Goal: Check status: Check status

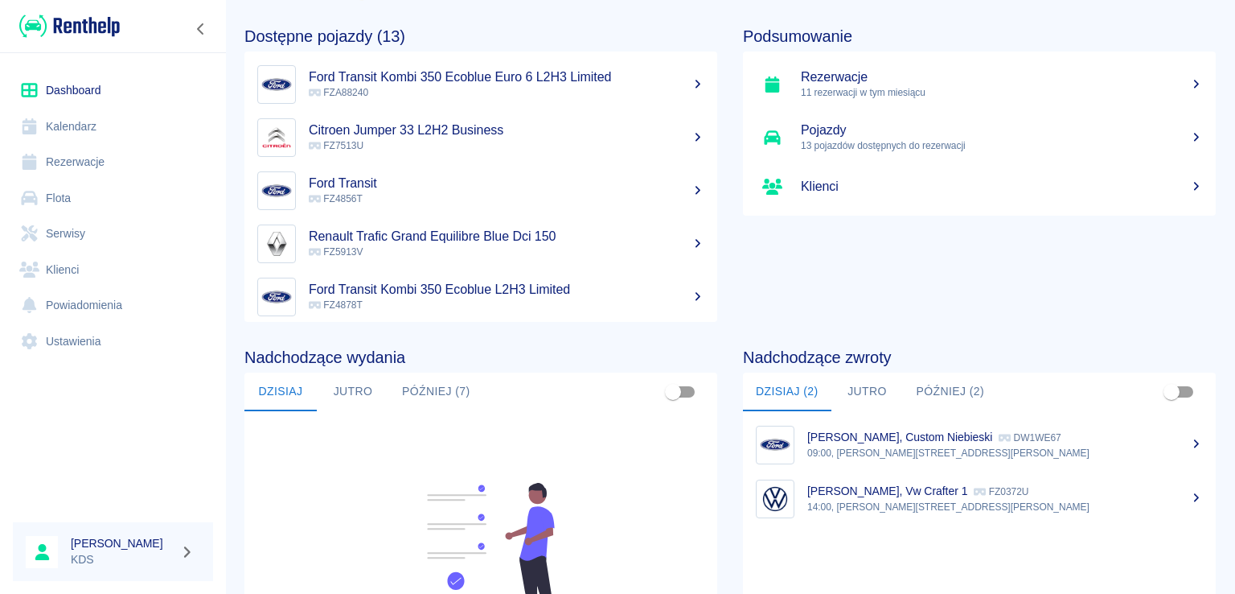
scroll to position [80, 0]
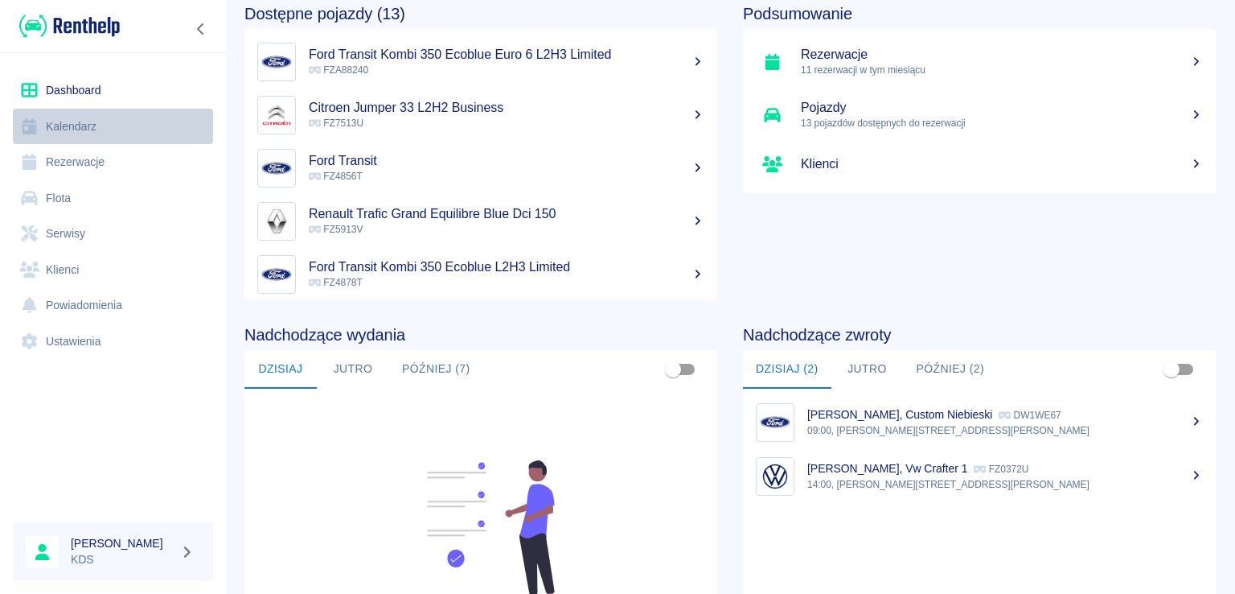
click at [117, 110] on link "Kalendarz" at bounding box center [113, 127] width 200 height 36
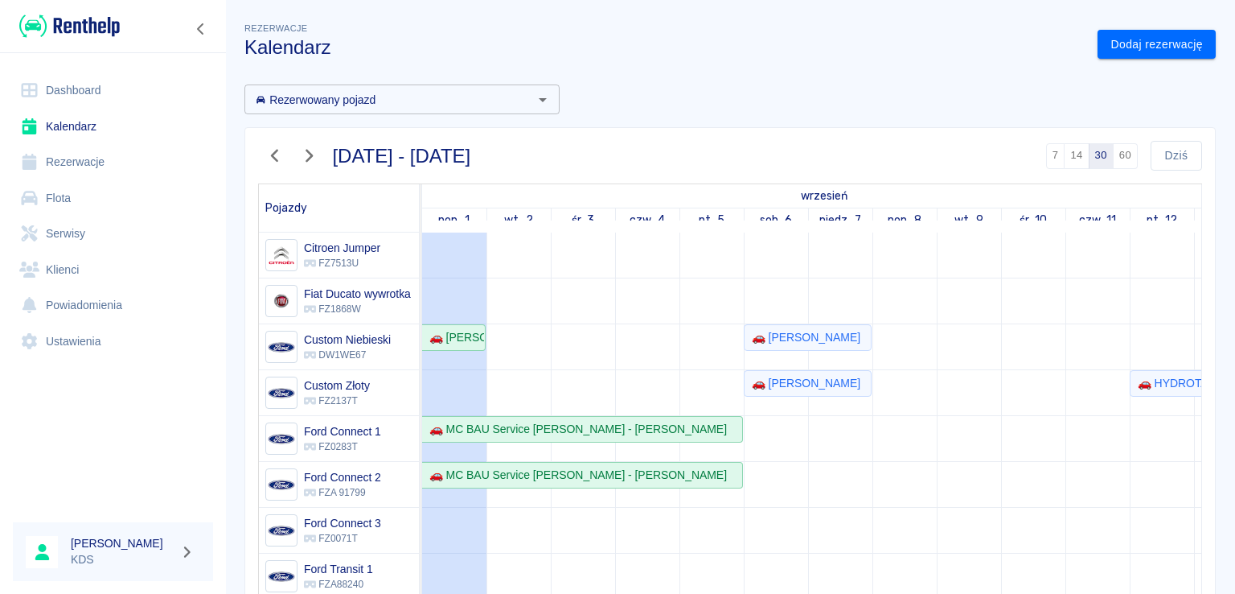
click at [278, 155] on icon "button" at bounding box center [275, 155] width 21 height 17
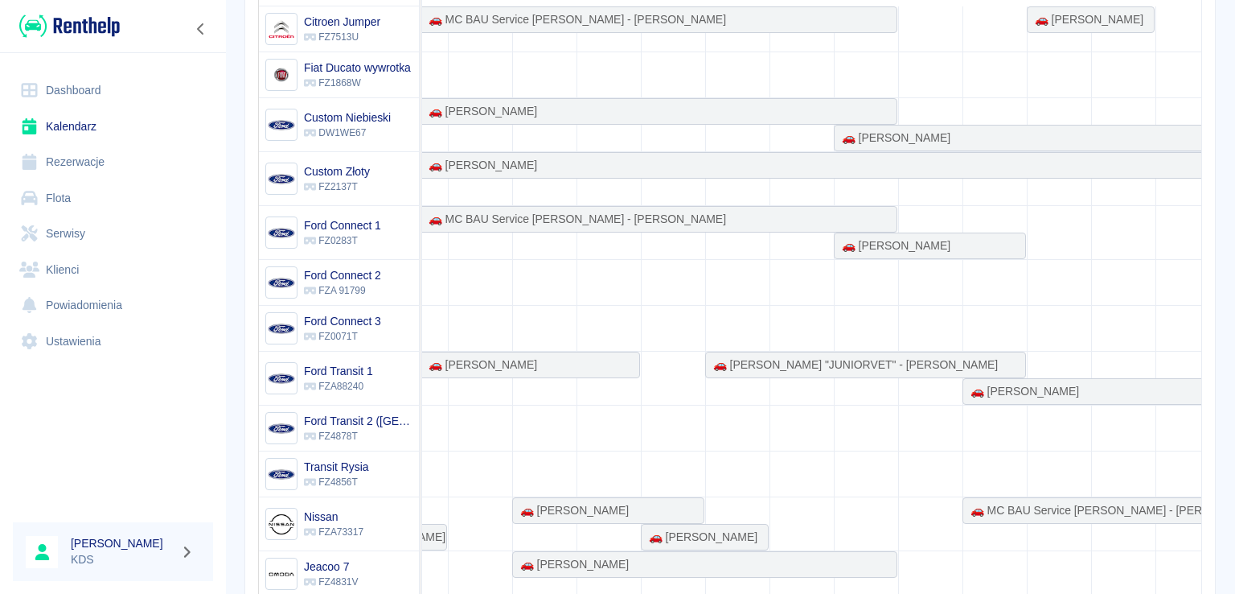
scroll to position [0, 511]
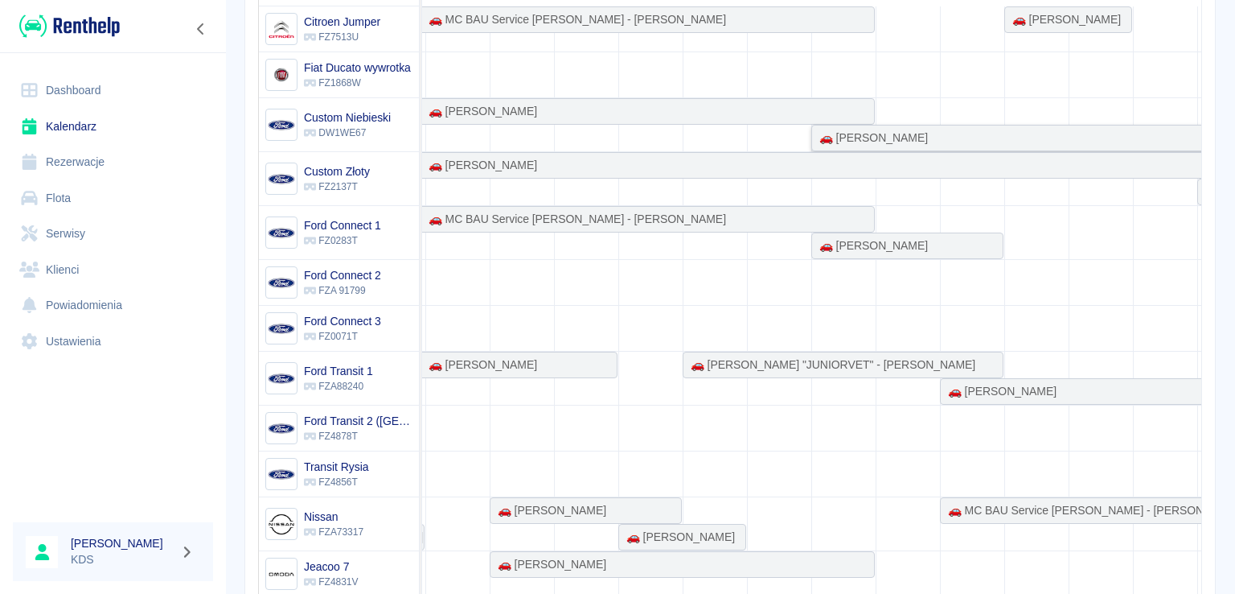
click at [961, 139] on div "🚗 [PERSON_NAME]" at bounding box center [1132, 137] width 639 height 17
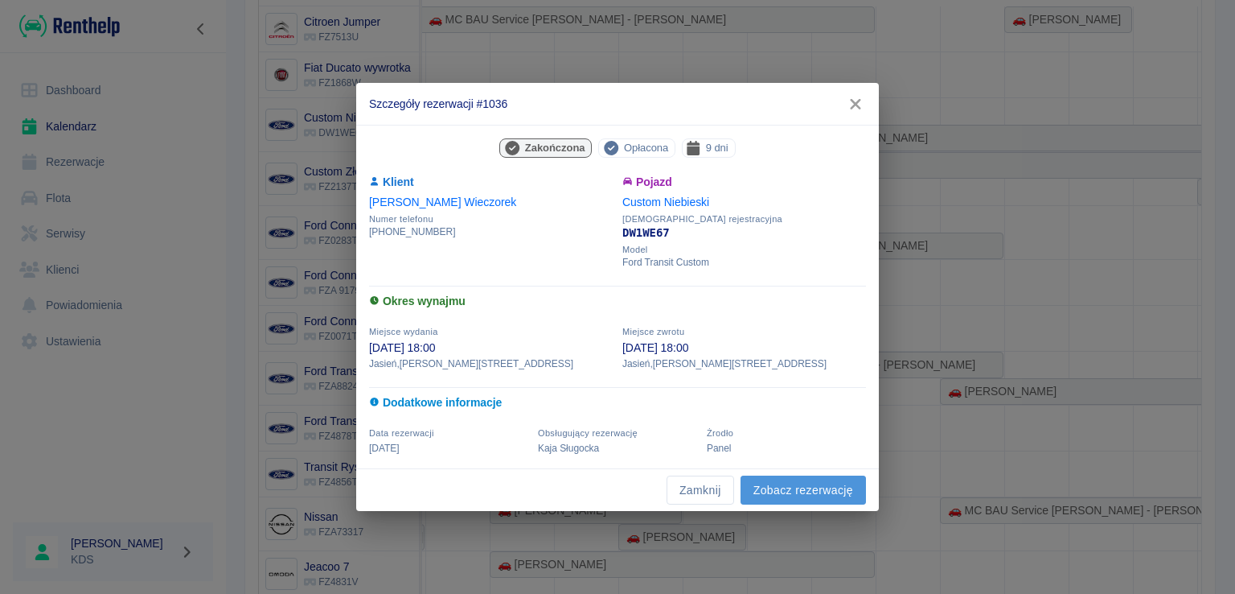
click at [783, 497] on link "Zobacz rezerwację" at bounding box center [803, 490] width 125 height 30
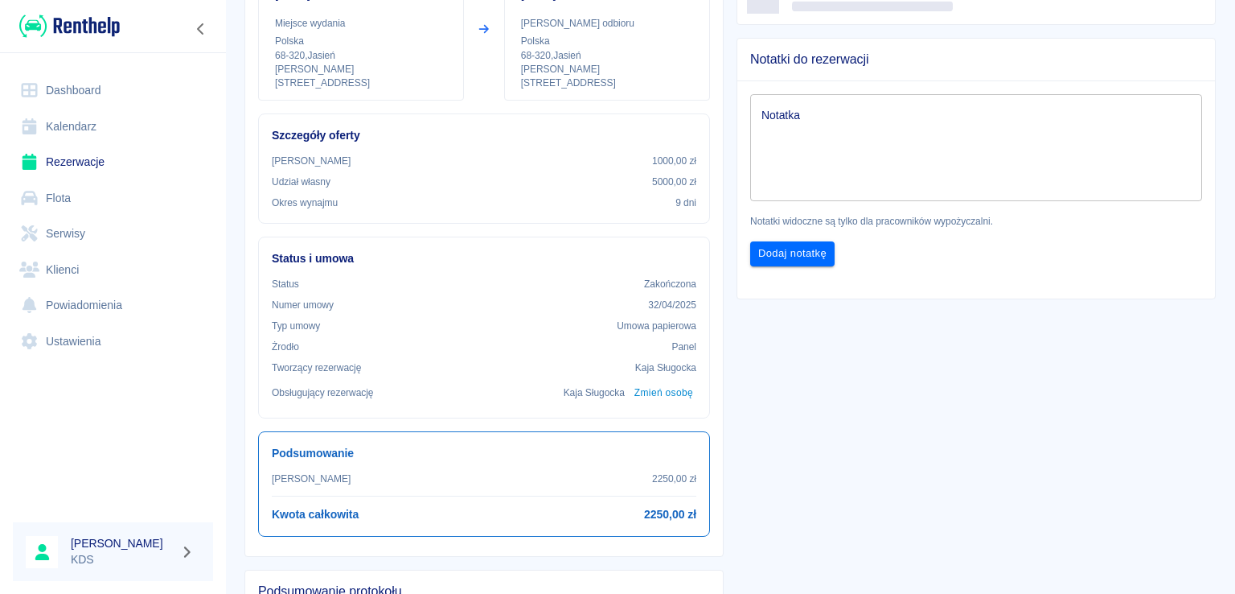
scroll to position [241, 0]
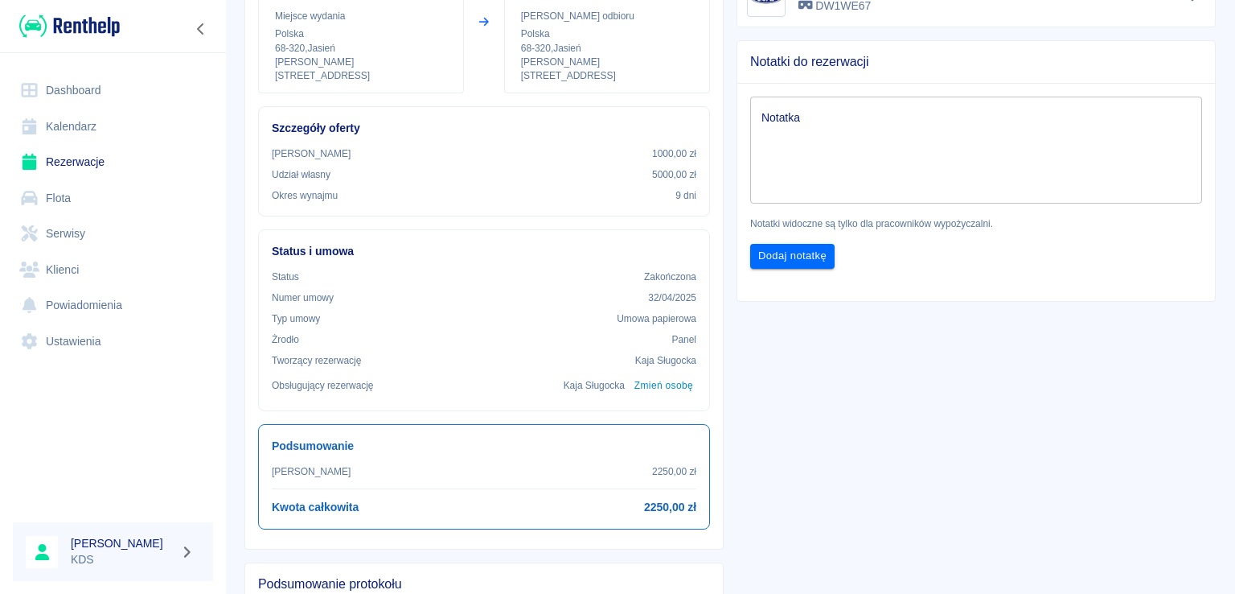
click at [101, 117] on link "Kalendarz" at bounding box center [113, 127] width 200 height 36
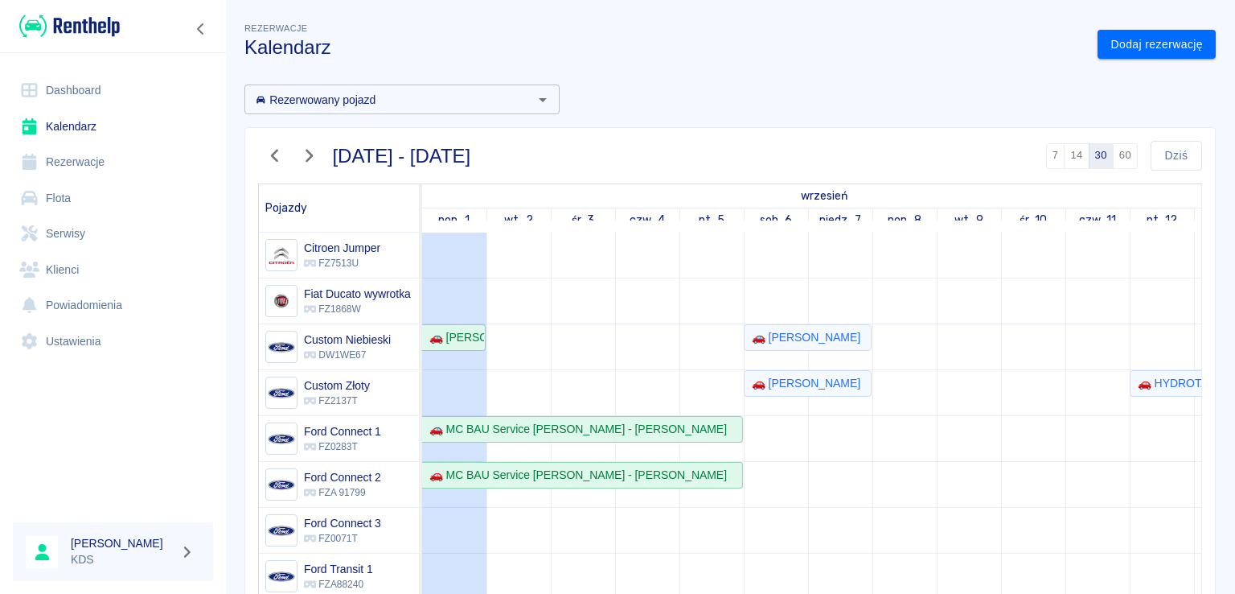
click at [261, 141] on div at bounding box center [292, 156] width 68 height 30
click at [268, 147] on icon "button" at bounding box center [275, 155] width 21 height 17
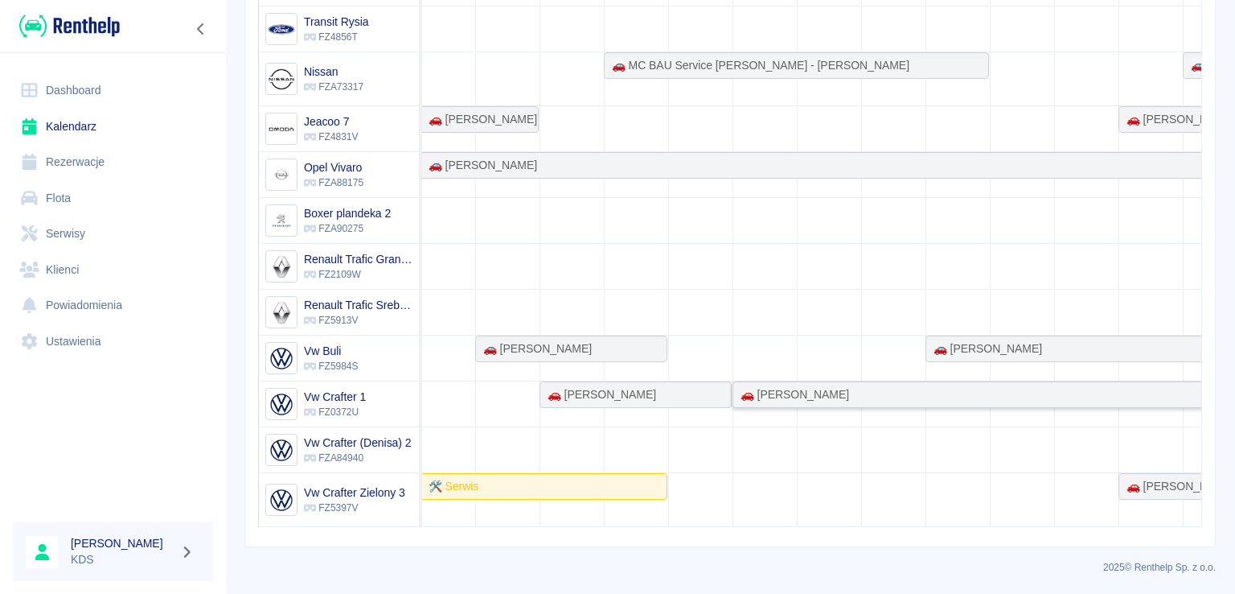
click at [791, 388] on div "🚗 [PERSON_NAME]" at bounding box center [791, 394] width 115 height 17
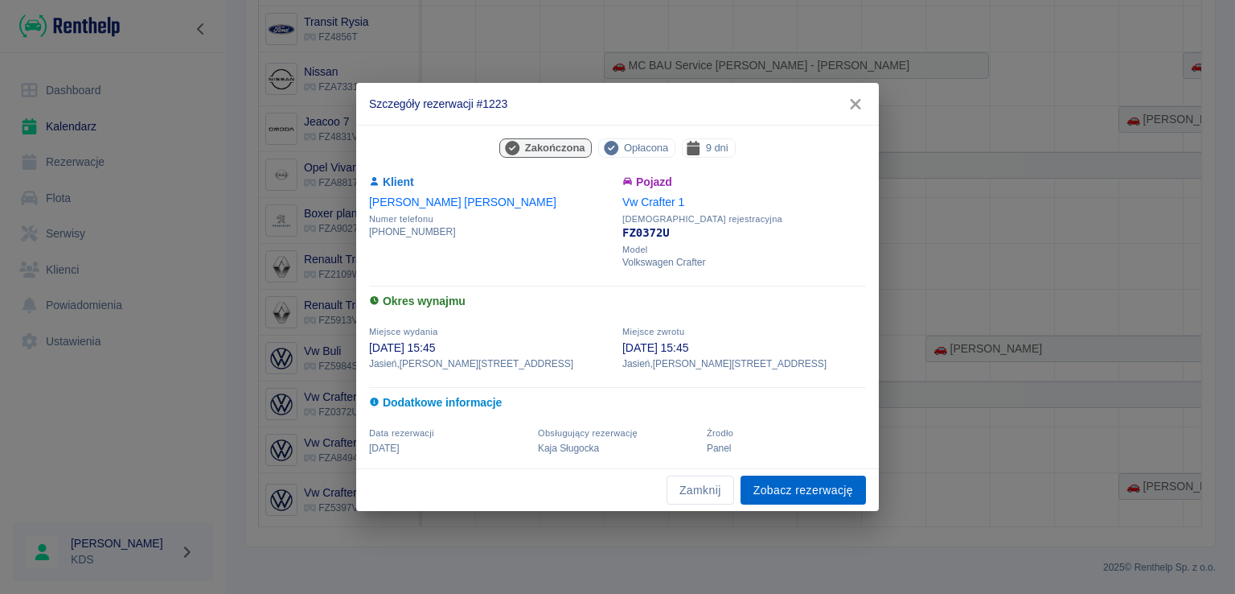
click at [785, 495] on link "Zobacz rezerwację" at bounding box center [803, 490] width 125 height 30
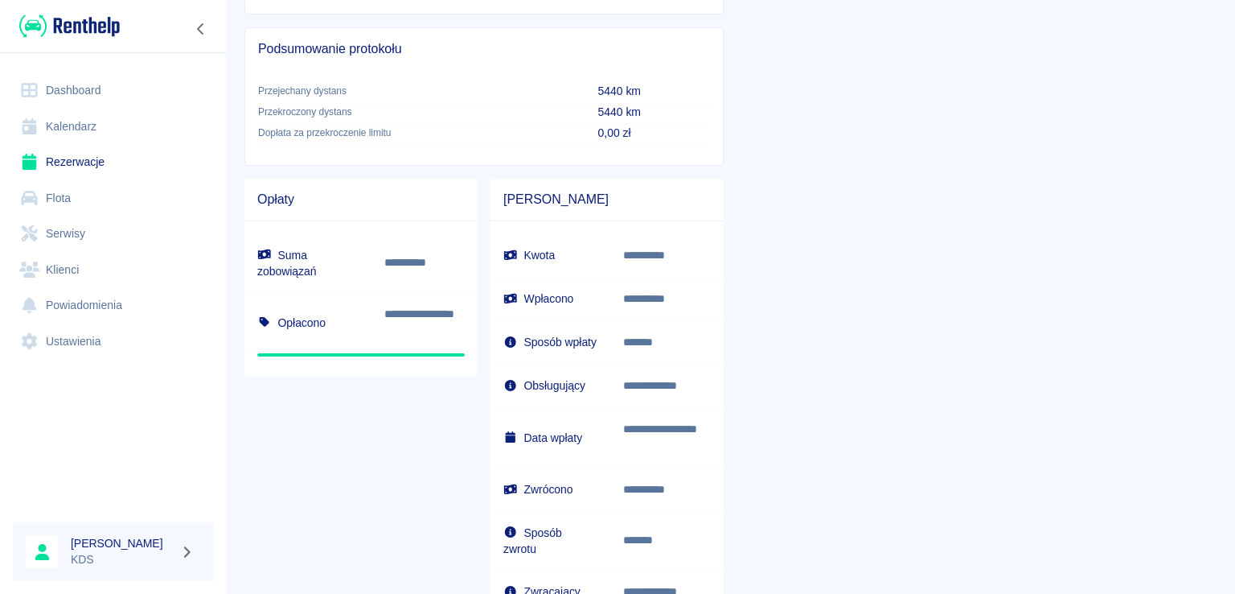
scroll to position [804, 0]
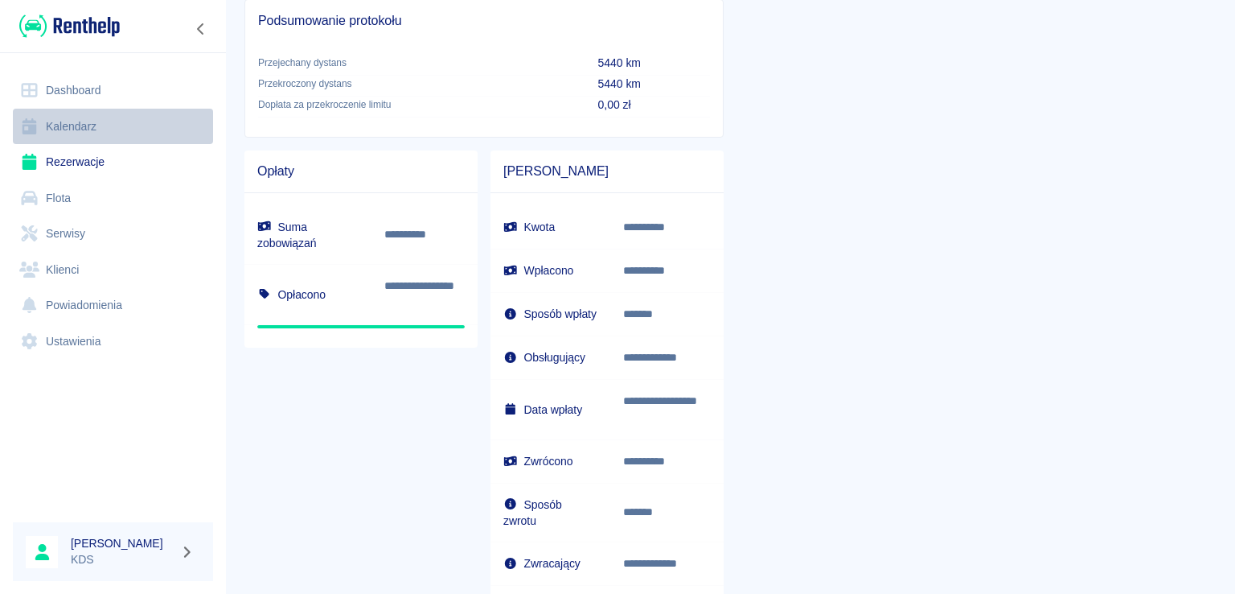
click at [80, 117] on link "Kalendarz" at bounding box center [113, 127] width 200 height 36
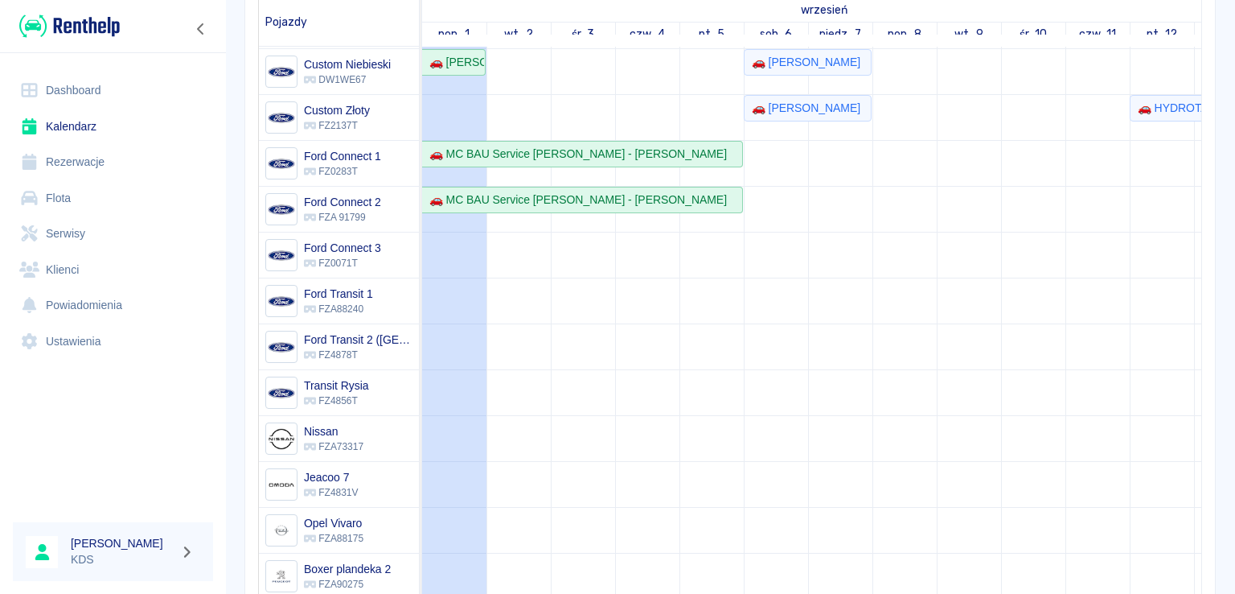
scroll to position [187, 0]
click at [80, 88] on link "Dashboard" at bounding box center [113, 90] width 200 height 36
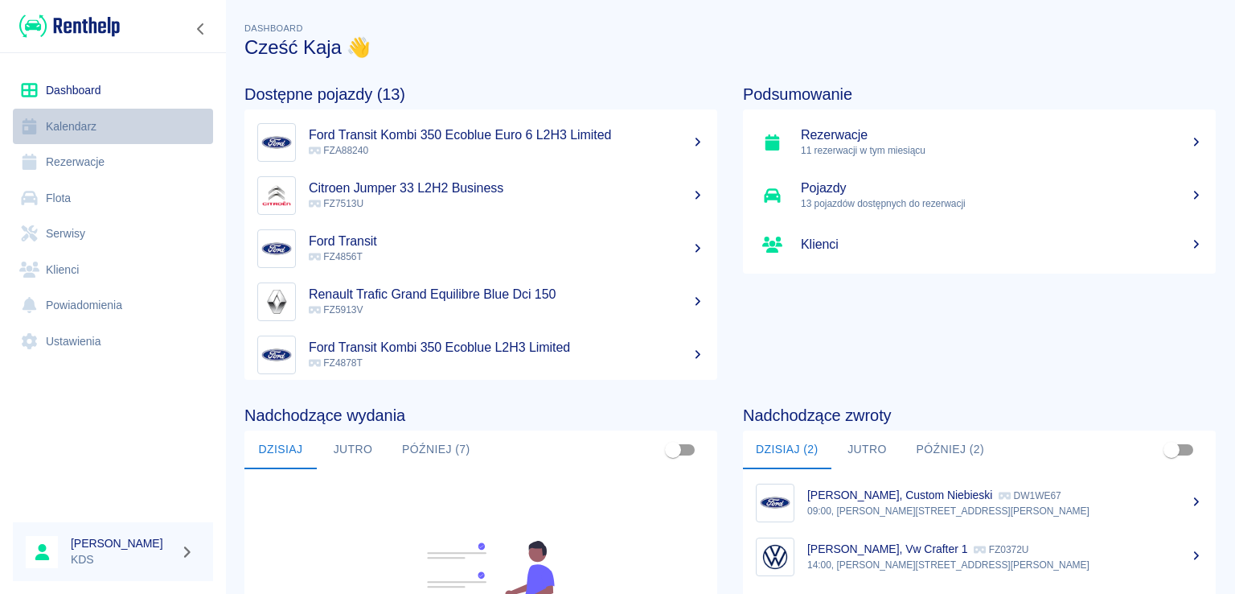
click at [81, 121] on link "Kalendarz" at bounding box center [113, 127] width 200 height 36
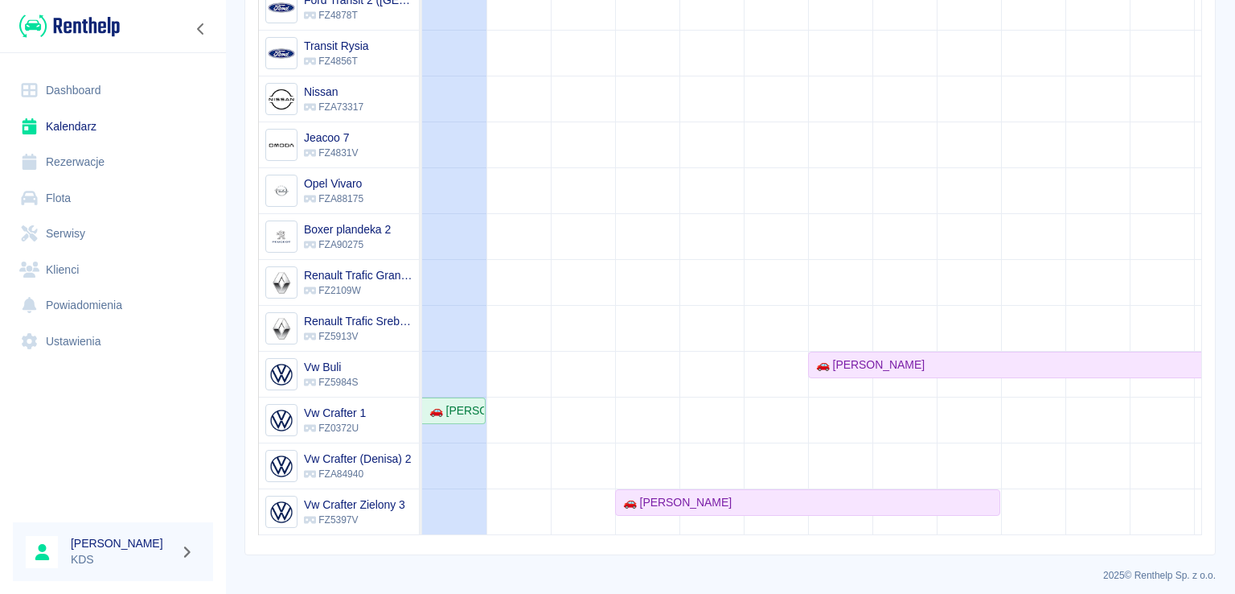
scroll to position [232, 0]
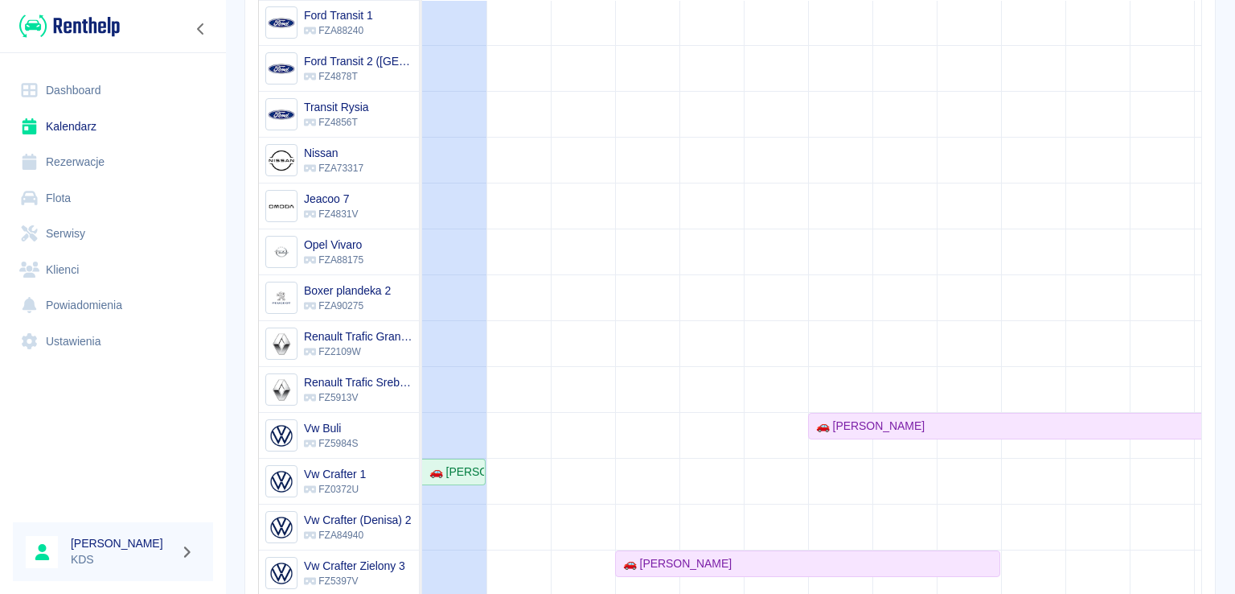
drag, startPoint x: 1219, startPoint y: 487, endPoint x: 1222, endPoint y: 460, distance: 26.7
click at [1222, 460] on div "Rezerwacje Kalendarz Dodaj rezerwację Rezerwowany pojazd Rezerwowany pojazd [DA…" at bounding box center [730, 297] width 1010 height 594
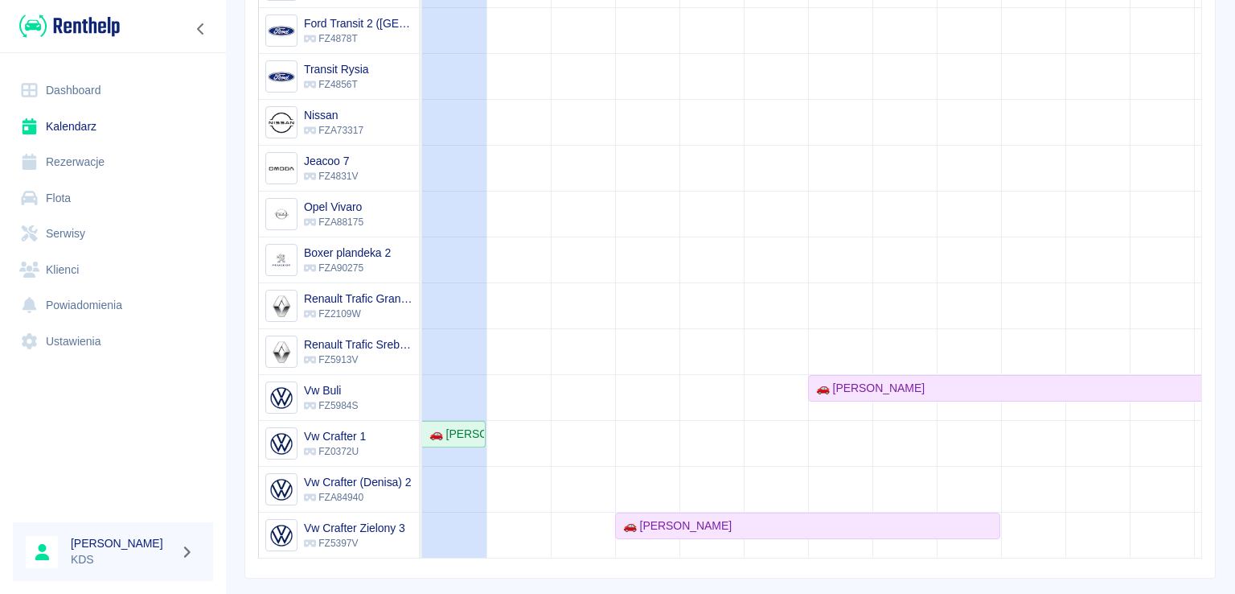
scroll to position [301, 0]
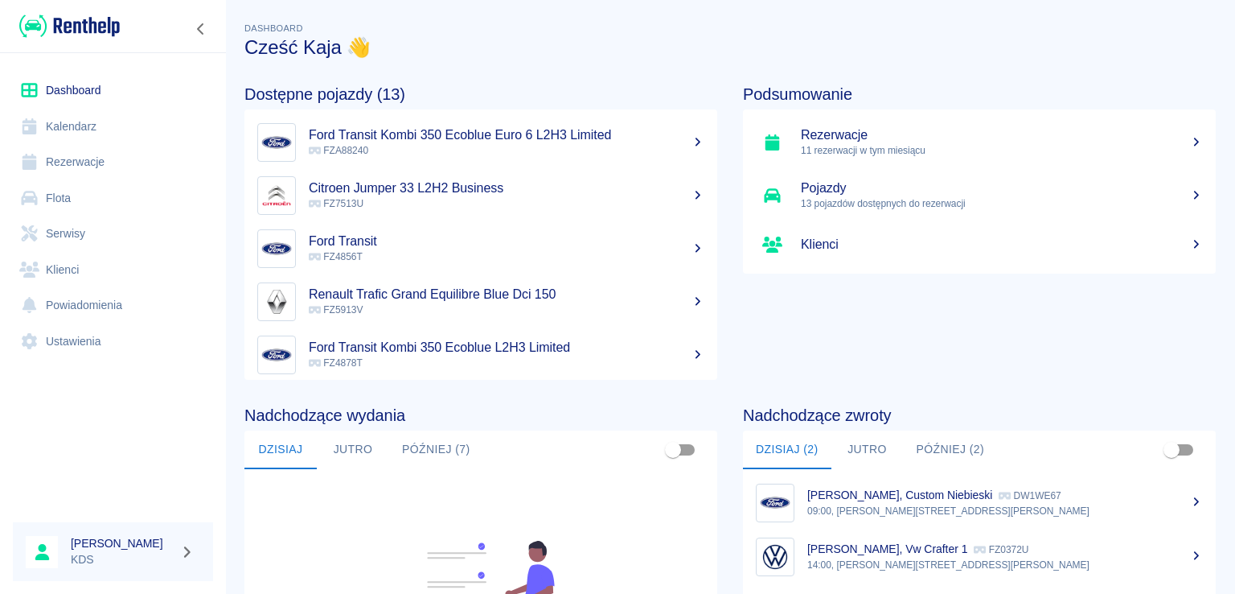
click at [101, 119] on link "Kalendarz" at bounding box center [113, 127] width 200 height 36
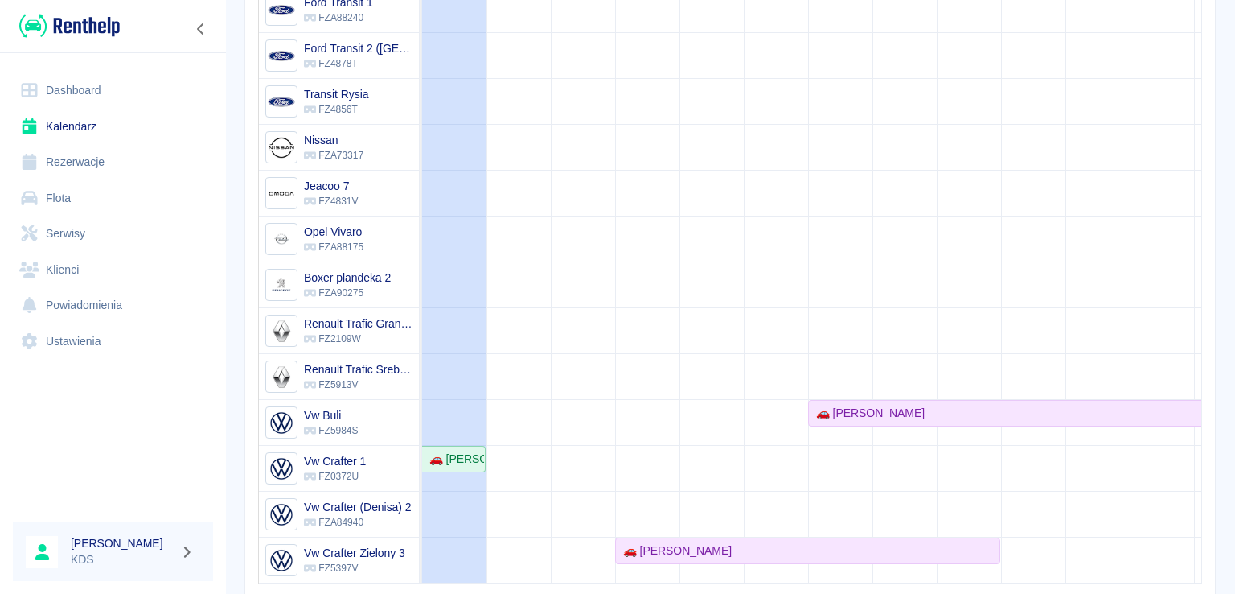
scroll to position [242, 0]
drag, startPoint x: 743, startPoint y: 88, endPoint x: 815, endPoint y: 72, distance: 74.3
click at [744, 89] on td at bounding box center [776, 127] width 64 height 916
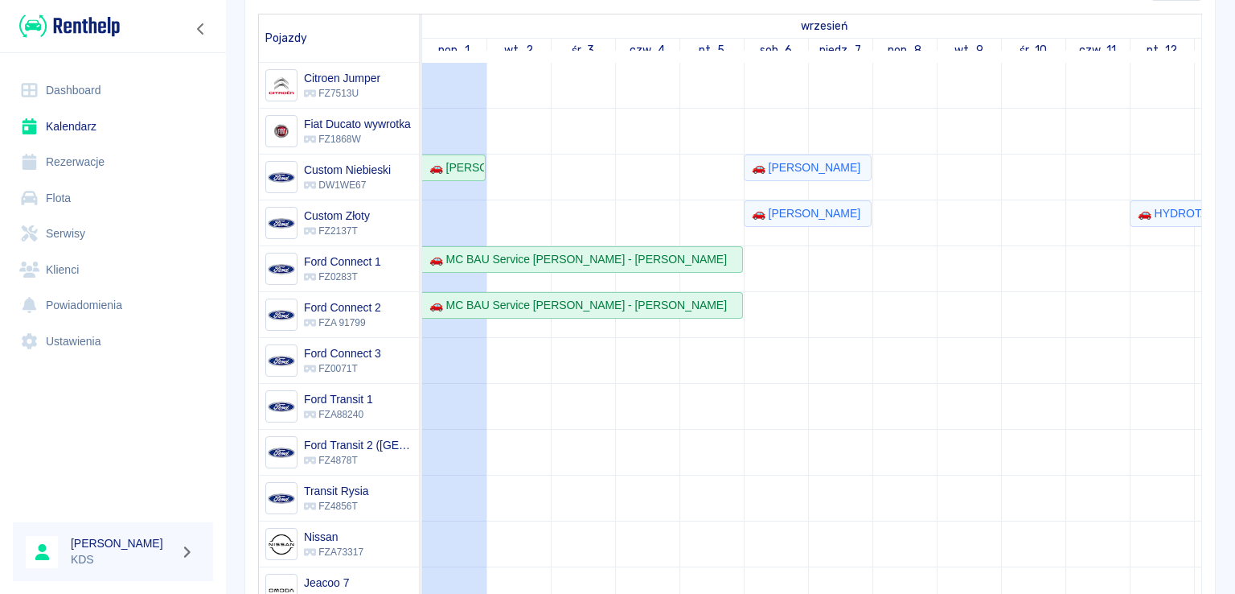
scroll to position [60, 0]
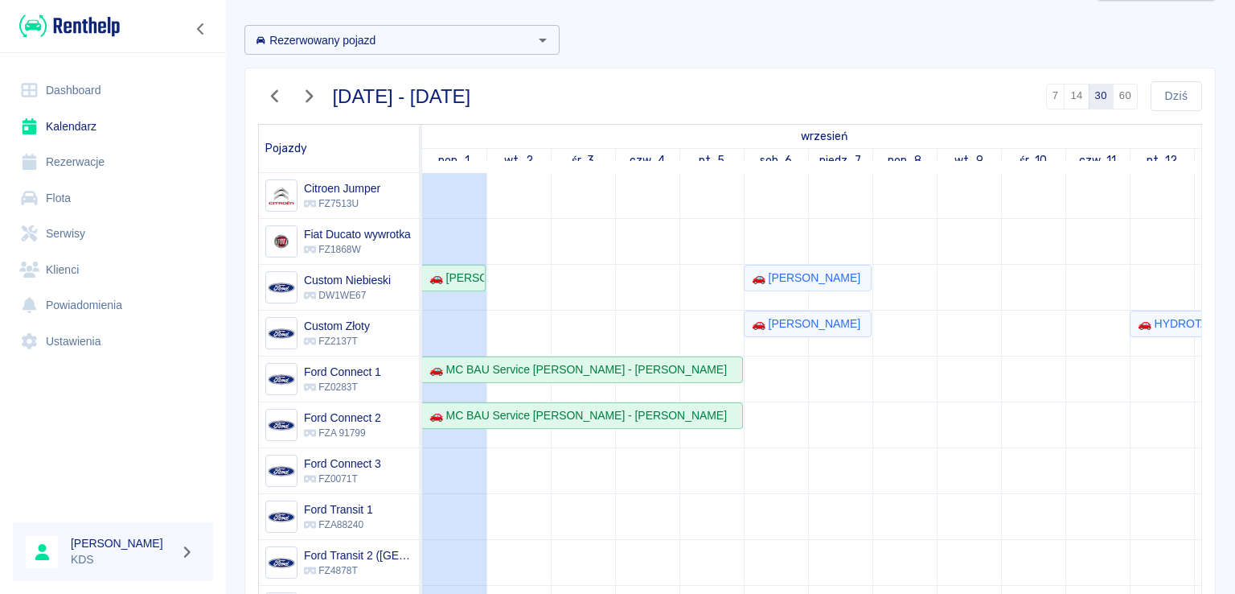
click at [283, 95] on icon "button" at bounding box center [275, 96] width 21 height 17
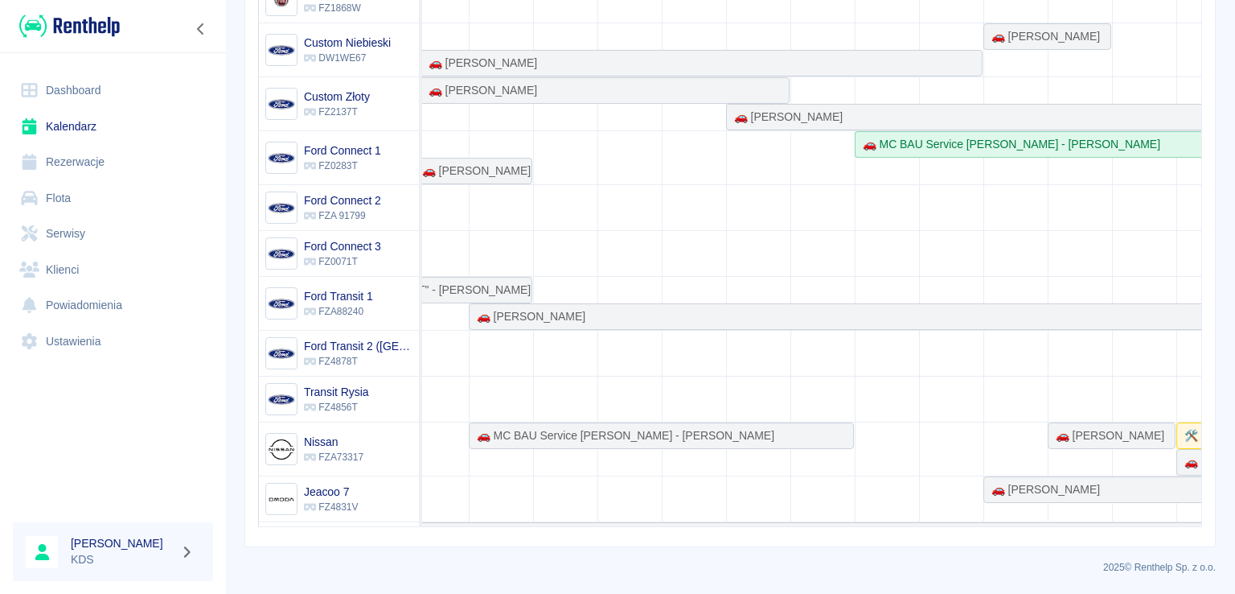
scroll to position [0, 0]
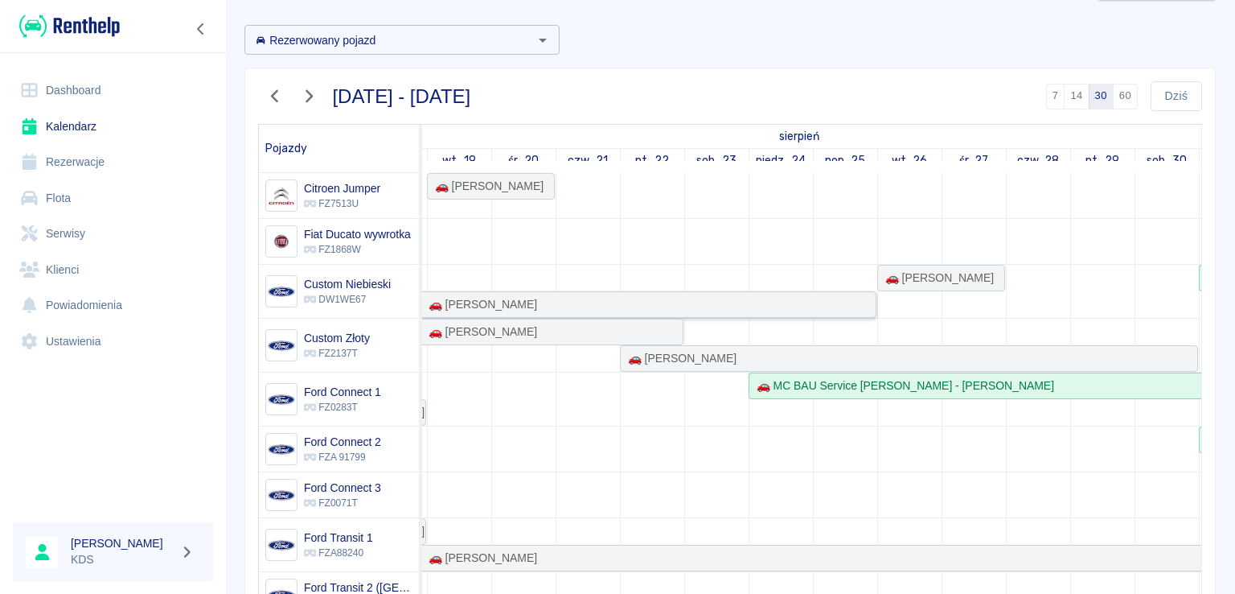
click at [582, 299] on div "🚗 [PERSON_NAME]" at bounding box center [555, 304] width 639 height 17
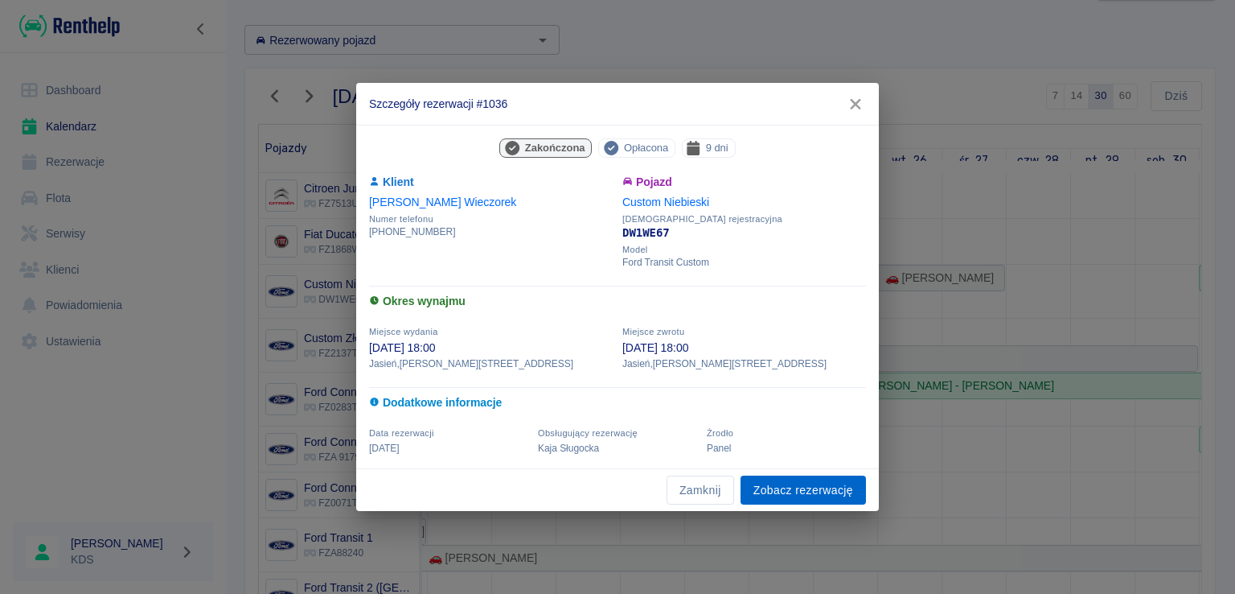
click at [827, 497] on link "Zobacz rezerwację" at bounding box center [803, 490] width 125 height 30
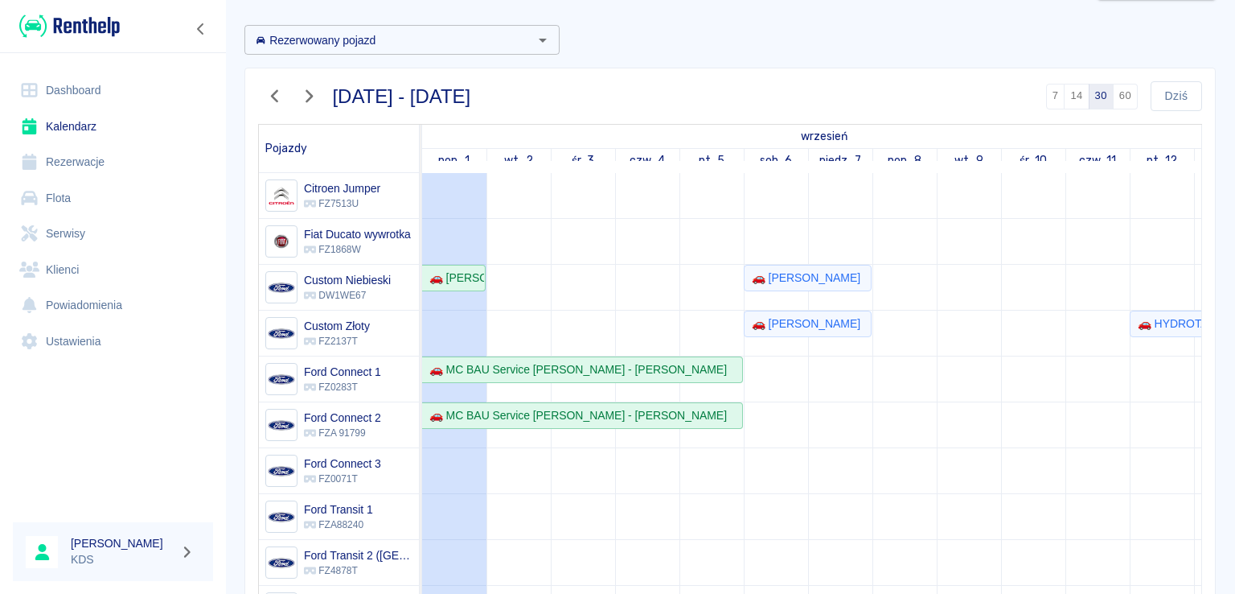
drag, startPoint x: 268, startPoint y: 97, endPoint x: 1234, endPoint y: 298, distance: 987.2
click at [268, 97] on icon "button" at bounding box center [275, 96] width 21 height 17
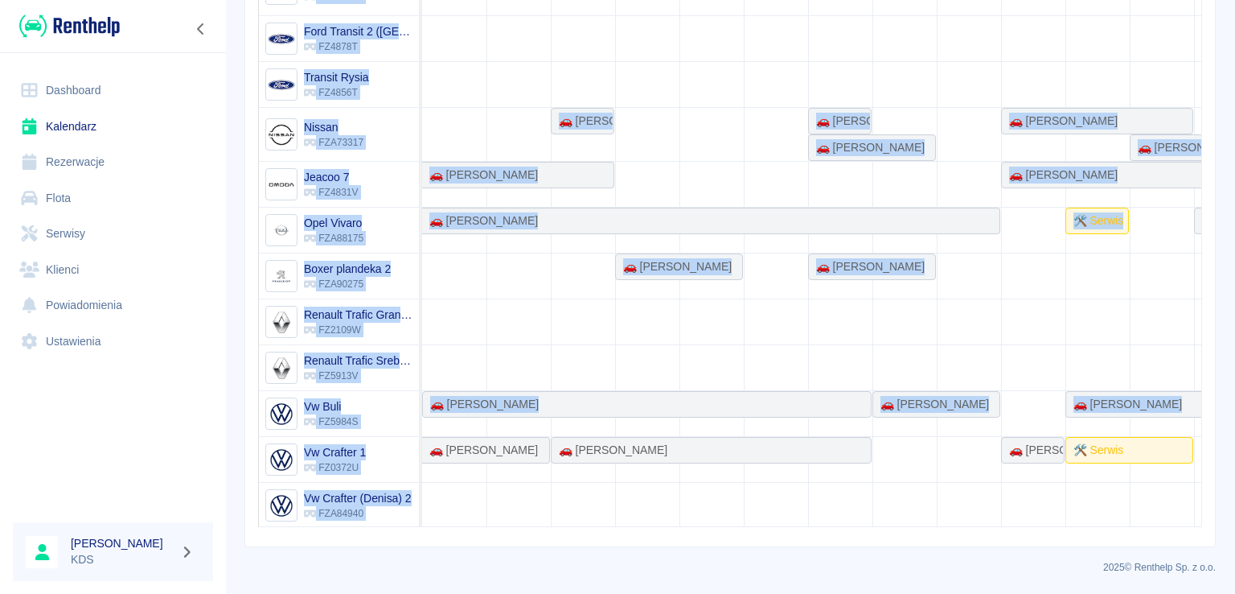
drag, startPoint x: 688, startPoint y: 528, endPoint x: 702, endPoint y: 531, distance: 14.0
click at [757, 524] on div "2 sie 2025 - 31 sie 2025 7 14 30 60 Dziś Pojazdy sierpień sob., 2 niedz., 3 pon…" at bounding box center [730, 186] width 970 height 719
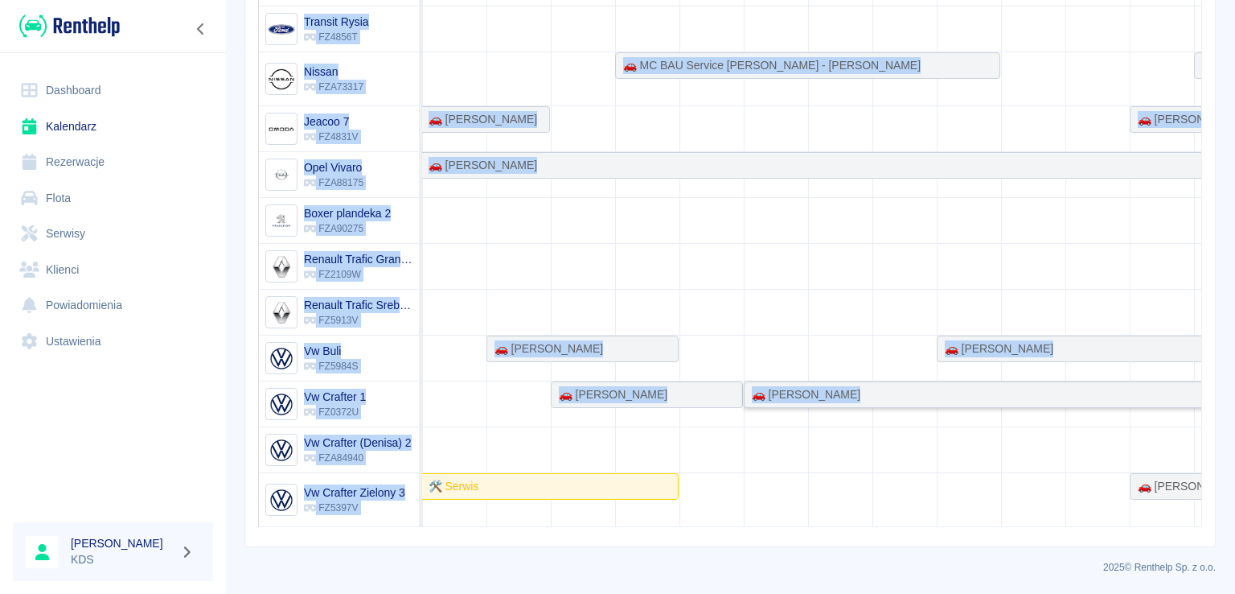
click at [1000, 386] on div "🚗 [PERSON_NAME]" at bounding box center [1065, 394] width 639 height 17
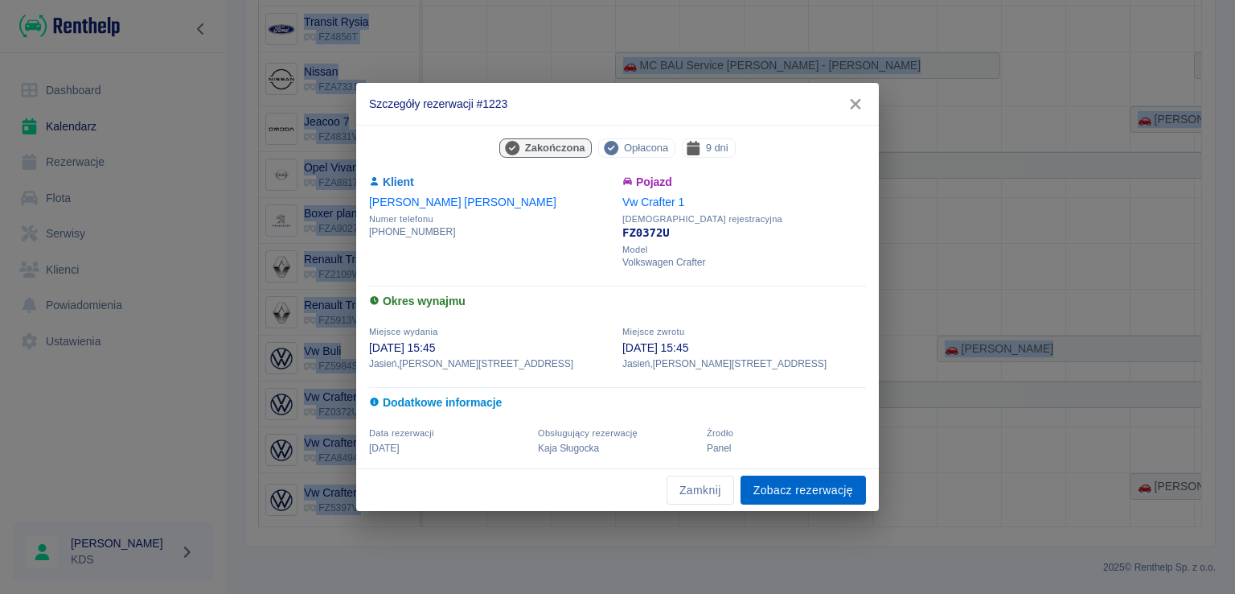
click at [821, 483] on link "Zobacz rezerwację" at bounding box center [803, 490] width 125 height 30
